Goal: Task Accomplishment & Management: Use online tool/utility

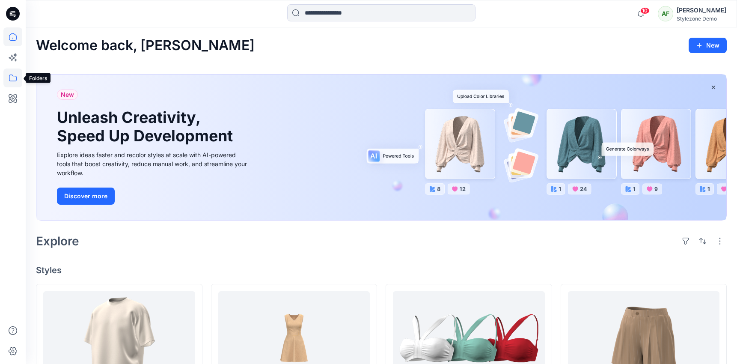
click at [15, 81] on icon at bounding box center [12, 77] width 19 height 19
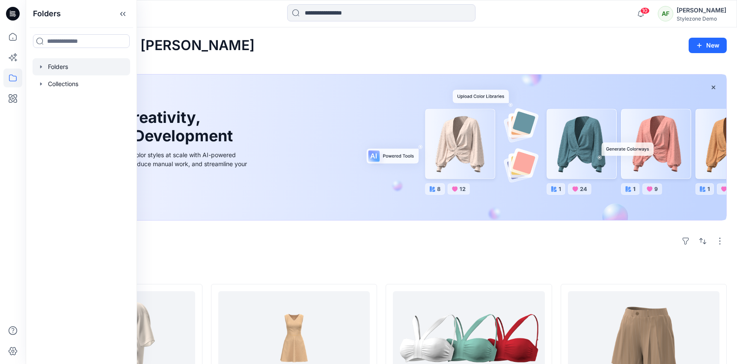
click at [77, 67] on div at bounding box center [82, 66] width 98 height 17
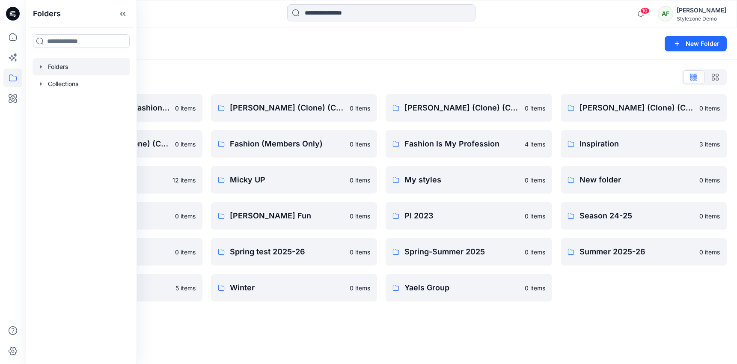
click at [258, 83] on div "Folders List" at bounding box center [381, 77] width 691 height 14
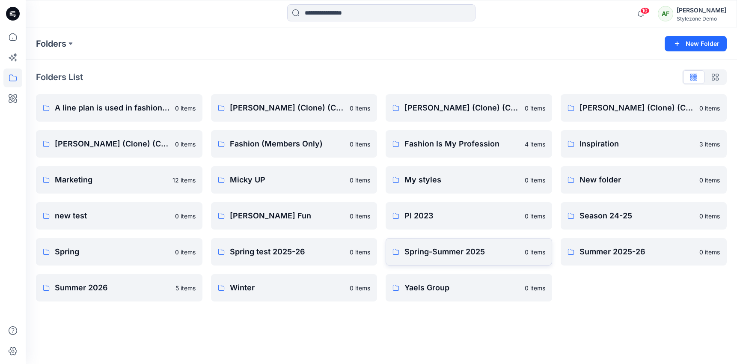
click at [542, 252] on p "0 items" at bounding box center [535, 251] width 21 height 9
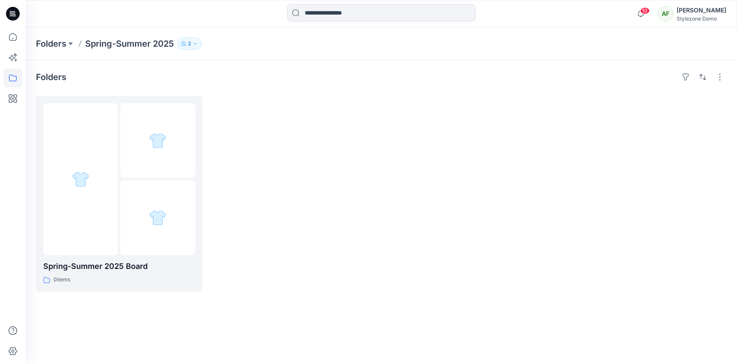
click at [112, 39] on p "Spring-Summer 2025" at bounding box center [129, 44] width 89 height 12
click at [48, 45] on p "Folders" at bounding box center [51, 44] width 30 height 12
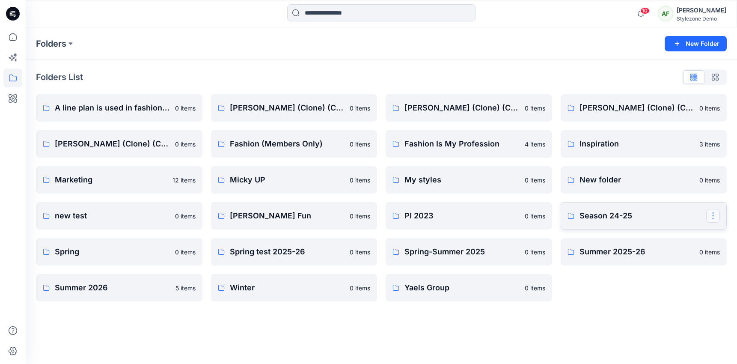
click at [713, 214] on button "button" at bounding box center [713, 216] width 14 height 14
click at [678, 251] on p "Duplicate to..." at bounding box center [660, 251] width 39 height 9
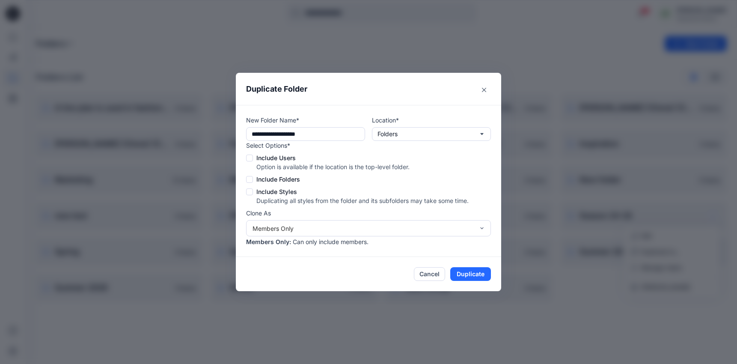
drag, startPoint x: 303, startPoint y: 154, endPoint x: 270, endPoint y: 154, distance: 32.5
click at [270, 154] on label "Include Users" at bounding box center [357, 157] width 223 height 9
click at [270, 154] on span "Include Users" at bounding box center [275, 157] width 39 height 9
click at [250, 211] on p "Clone As" at bounding box center [368, 212] width 245 height 9
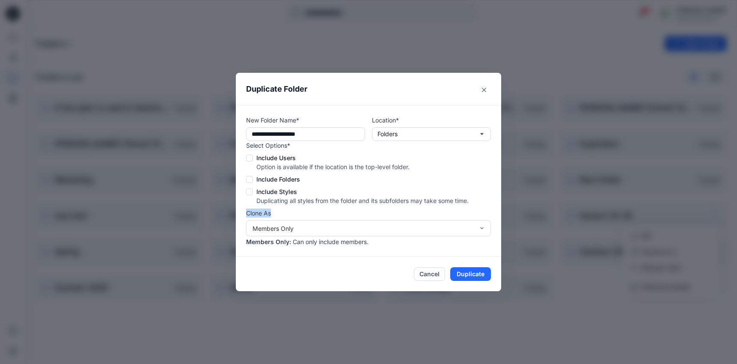
click at [250, 211] on p "Clone As" at bounding box center [368, 212] width 245 height 9
click at [258, 213] on p "Clone As" at bounding box center [368, 212] width 245 height 9
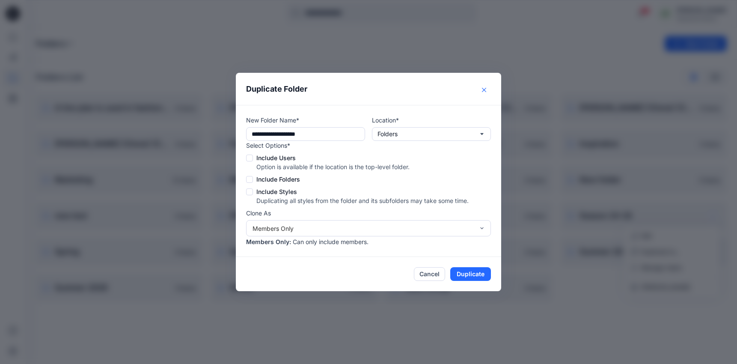
click at [485, 91] on icon "Close" at bounding box center [484, 90] width 4 height 4
